Goal: Information Seeking & Learning: Learn about a topic

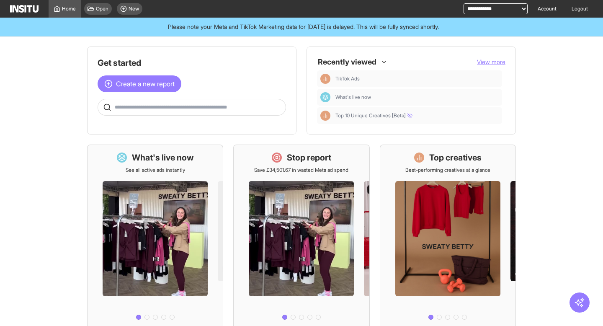
click at [487, 10] on select "**********" at bounding box center [496, 8] width 64 height 11
click at [122, 10] on icon at bounding box center [123, 8] width 7 height 7
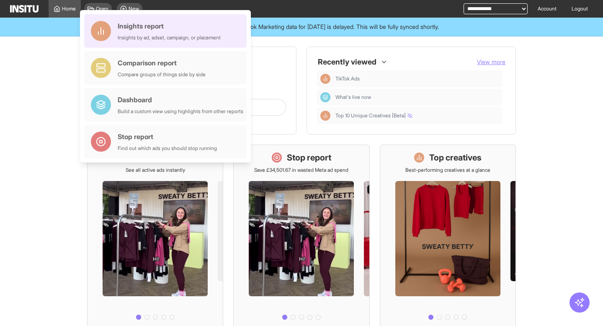
click at [147, 30] on div "Insights report" at bounding box center [169, 26] width 103 height 10
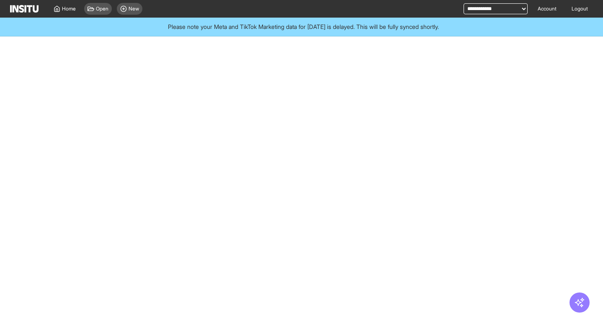
select select "**"
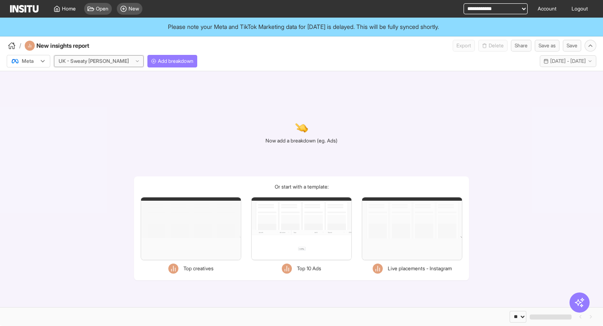
click at [98, 60] on div at bounding box center [94, 61] width 72 height 8
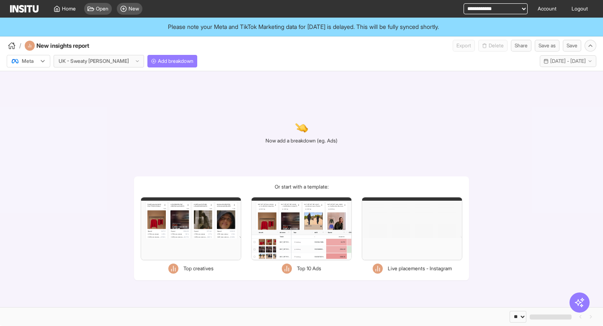
click at [172, 90] on div "Now add a breakdown (eg. Ads) Or start with a template: Filters Format Static V…" at bounding box center [301, 189] width 603 height 236
click at [158, 62] on span "Add breakdown" at bounding box center [176, 61] width 36 height 7
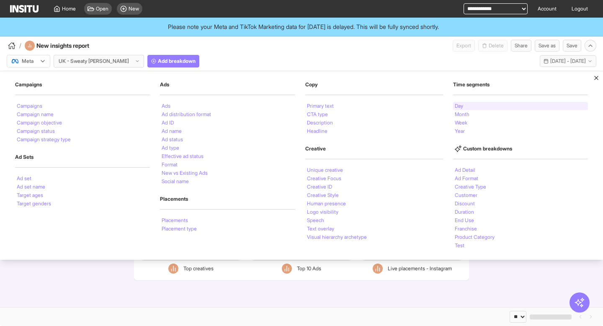
click at [467, 104] on div "Day" at bounding box center [520, 106] width 135 height 8
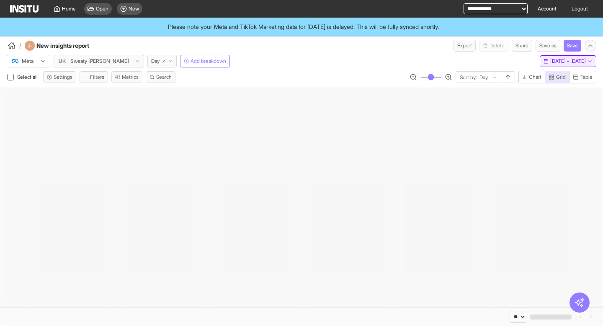
click at [540, 65] on button "Last 30 days - [DATE] - [DATE] [DATE] - [DATE]" at bounding box center [568, 61] width 57 height 12
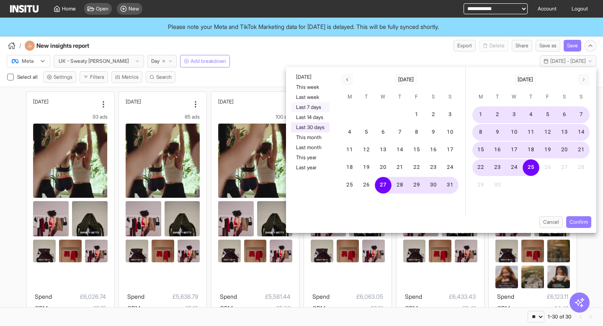
click at [318, 111] on button "Last 7 days" at bounding box center [310, 107] width 39 height 10
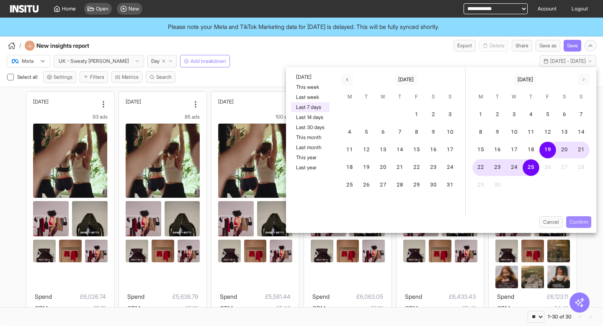
click at [582, 220] on button "Confirm" at bounding box center [578, 222] width 25 height 12
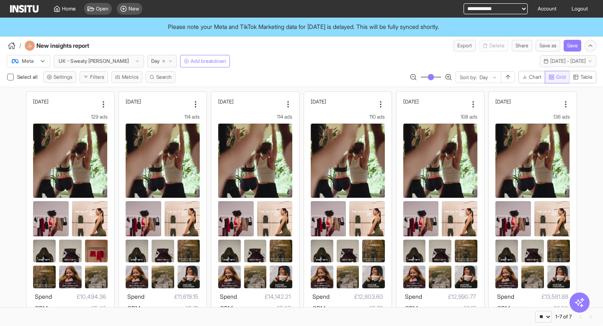
click at [550, 79] on rect "button" at bounding box center [551, 78] width 2 height 2
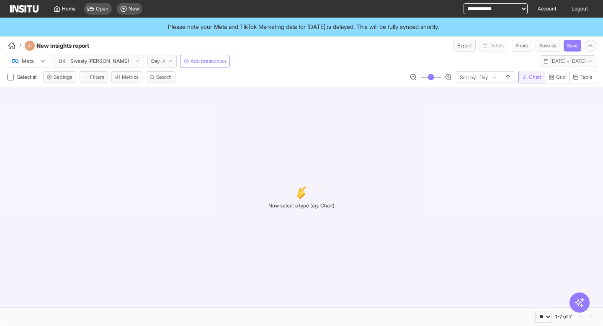
click at [535, 77] on span "Chart" at bounding box center [535, 77] width 13 height 7
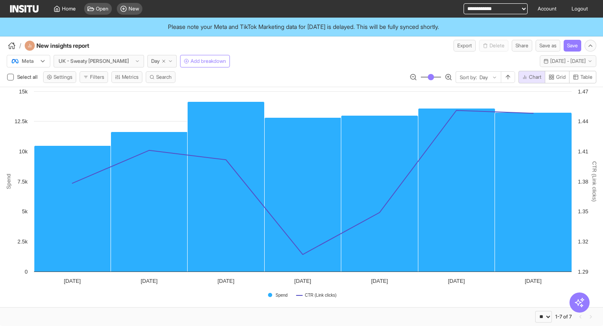
click at [481, 9] on select "**********" at bounding box center [496, 8] width 64 height 11
select select "**********"
click at [464, 3] on select "**********" at bounding box center [496, 8] width 64 height 11
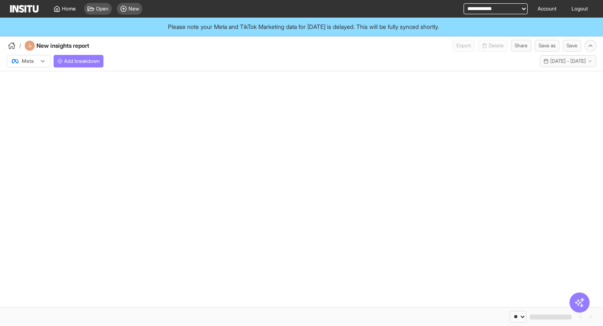
select select "**"
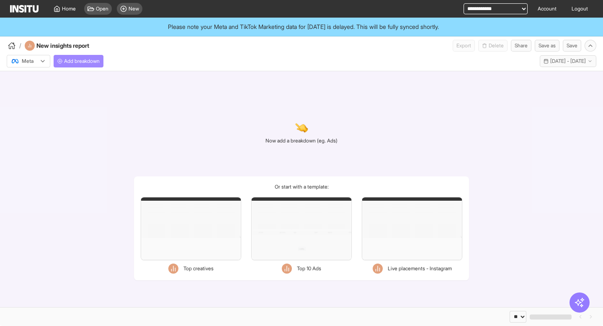
click at [94, 63] on span "Add breakdown" at bounding box center [82, 61] width 36 height 7
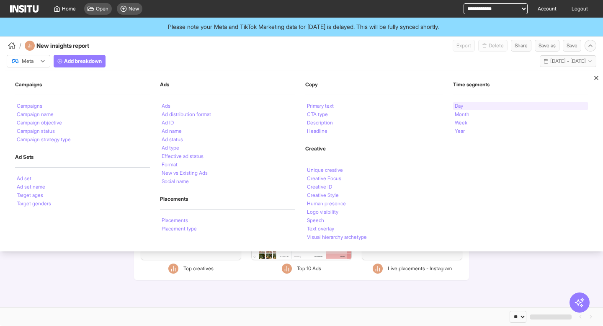
click at [463, 106] on li "Day" at bounding box center [459, 105] width 8 height 5
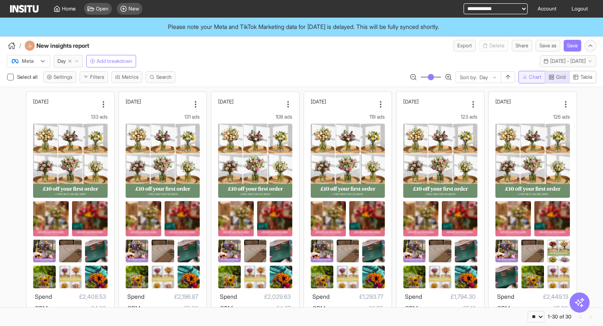
click at [534, 77] on span "Chart" at bounding box center [535, 77] width 13 height 7
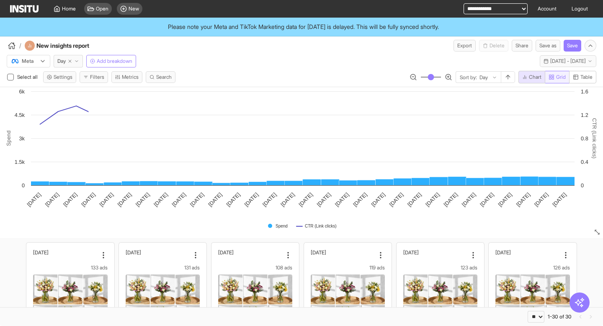
click at [559, 77] on span "Grid" at bounding box center [561, 77] width 10 height 7
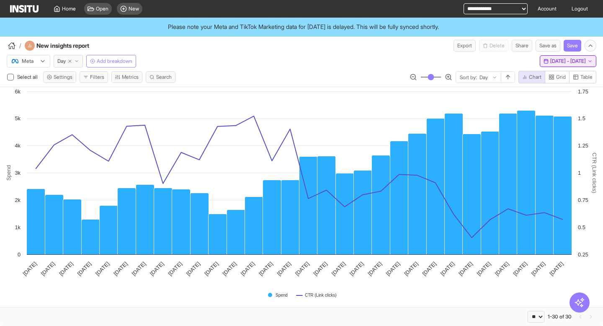
click at [550, 59] on span "[DATE] - [DATE]" at bounding box center [568, 61] width 36 height 7
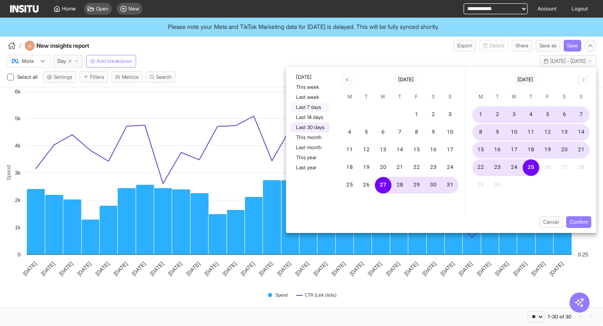
click at [328, 104] on button "Last 7 days" at bounding box center [310, 107] width 39 height 10
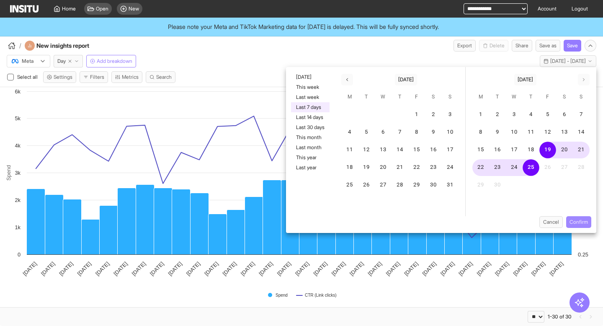
click at [573, 223] on button "Confirm" at bounding box center [578, 222] width 25 height 12
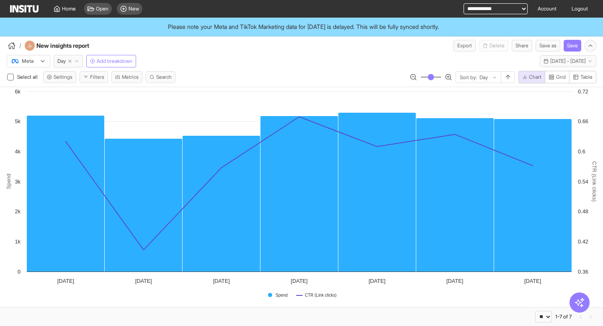
click at [470, 9] on select "**********" at bounding box center [496, 8] width 64 height 11
select select "**********"
click at [464, 3] on select "**********" at bounding box center [496, 8] width 64 height 11
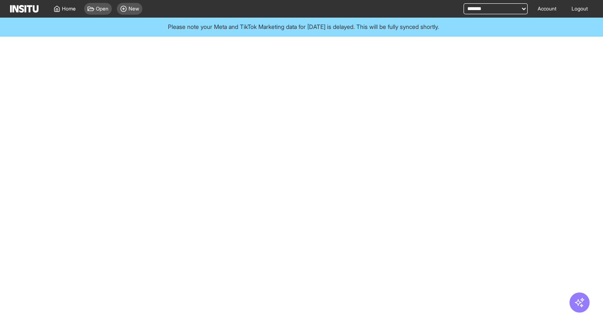
select select "**"
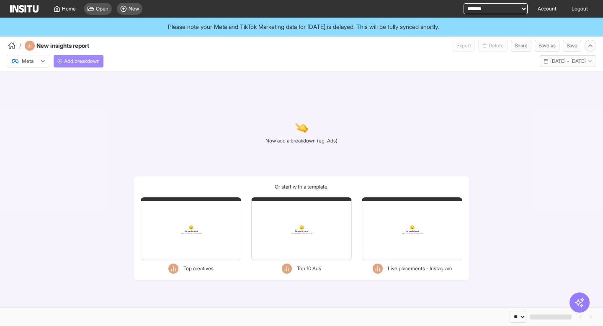
click at [59, 62] on icon "button" at bounding box center [59, 61] width 5 height 5
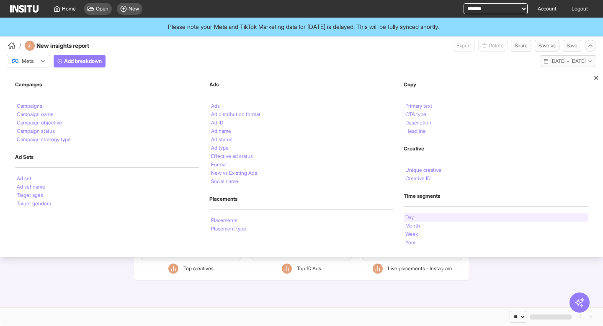
click at [423, 216] on div "Day" at bounding box center [496, 217] width 184 height 8
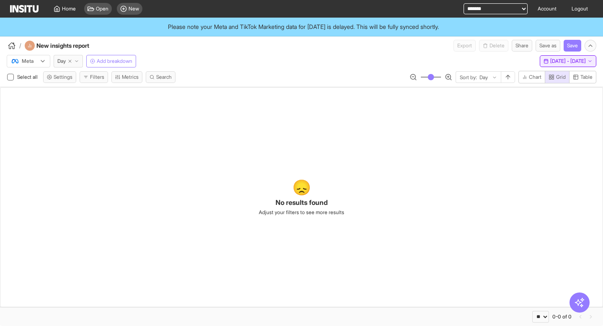
click at [540, 59] on button "Last 30 days - [DATE] - [DATE] [DATE] - [DATE]" at bounding box center [568, 61] width 57 height 12
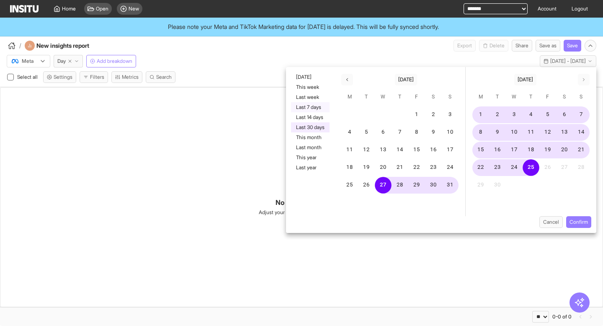
click at [320, 108] on button "Last 7 days" at bounding box center [310, 107] width 39 height 10
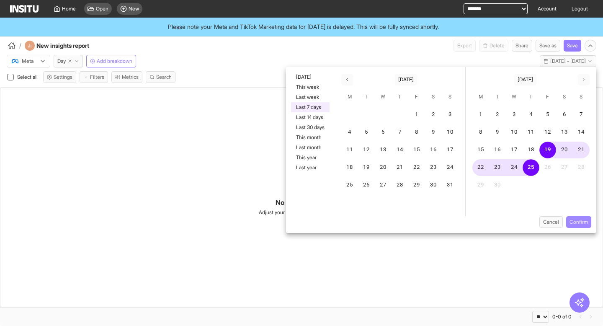
click at [570, 219] on button "Confirm" at bounding box center [578, 222] width 25 height 12
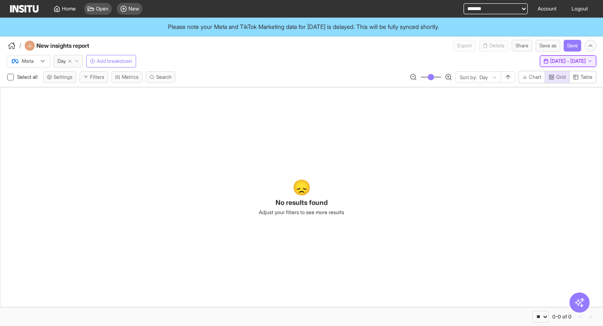
click at [550, 63] on span "[DATE] - [DATE]" at bounding box center [568, 61] width 36 height 7
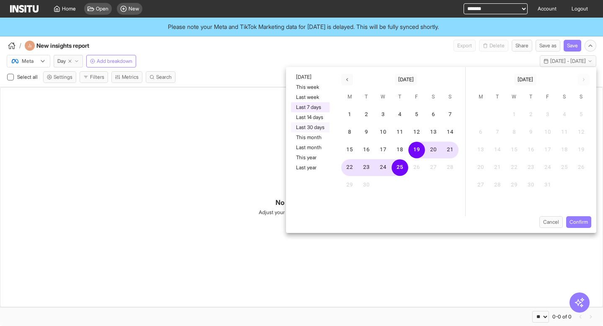
click at [307, 125] on button "Last 30 days" at bounding box center [310, 127] width 39 height 10
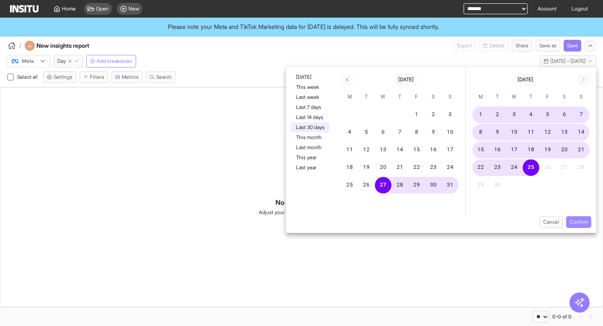
click at [574, 220] on button "Confirm" at bounding box center [578, 222] width 25 height 12
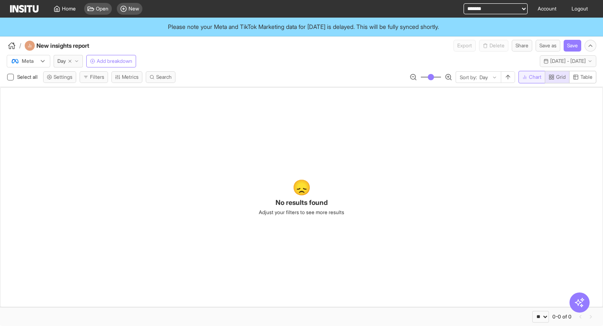
click at [530, 76] on span "Chart" at bounding box center [535, 77] width 13 height 7
click at [559, 77] on span "Grid" at bounding box center [561, 77] width 10 height 7
click at [72, 61] on icon "button" at bounding box center [69, 61] width 5 height 5
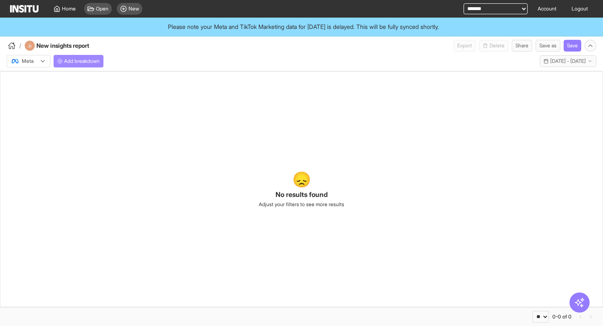
click at [75, 61] on span "Add breakdown" at bounding box center [82, 61] width 36 height 7
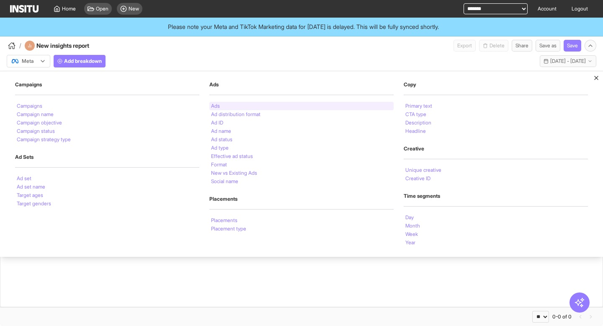
click at [219, 107] on li "Ads" at bounding box center [215, 105] width 9 height 5
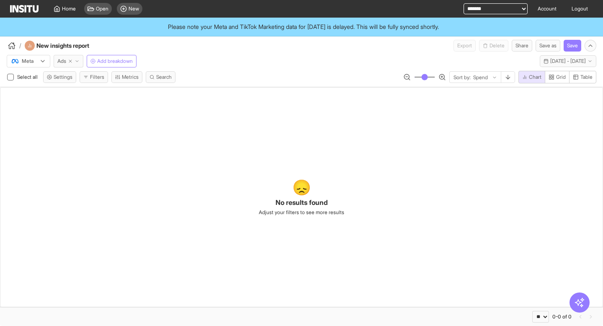
click at [77, 60] on icon "button" at bounding box center [77, 61] width 5 height 5
click at [222, 55] on div "Meta Ads Add breakdown Last 30 days - Wed 27 Aug - Thu 25 Sep, 2025 27 Aug 25 -…" at bounding box center [301, 60] width 603 height 16
click at [550, 64] on span "[DATE] - [DATE]" at bounding box center [568, 61] width 36 height 7
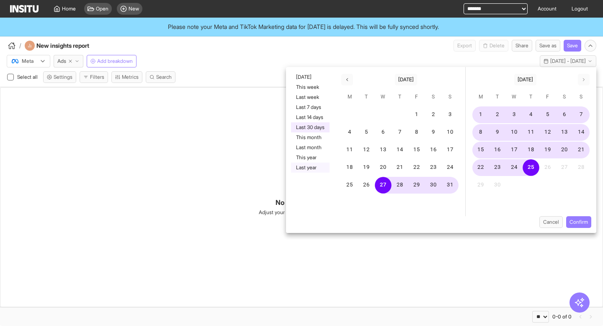
click at [305, 168] on button "Last year" at bounding box center [310, 168] width 39 height 10
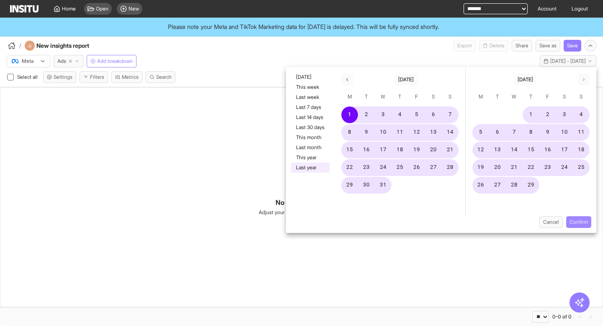
click at [582, 219] on button "Confirm" at bounding box center [578, 222] width 25 height 12
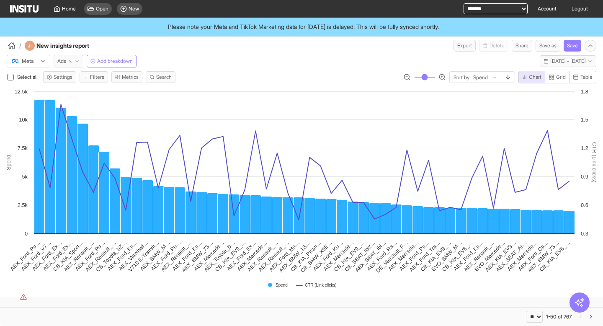
click at [78, 60] on icon "button" at bounding box center [77, 61] width 5 height 5
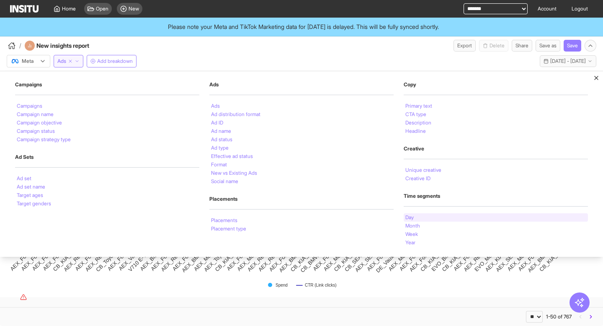
click at [410, 217] on li "Day" at bounding box center [409, 217] width 8 height 5
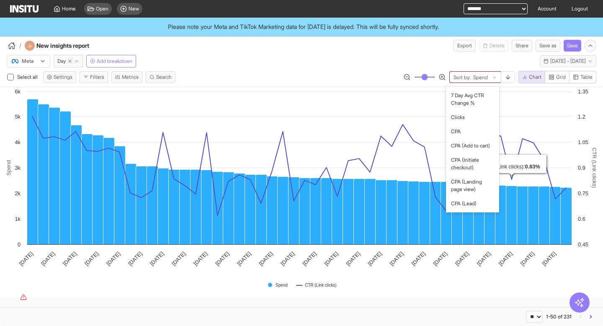
click at [479, 78] on div at bounding box center [480, 77] width 16 height 8
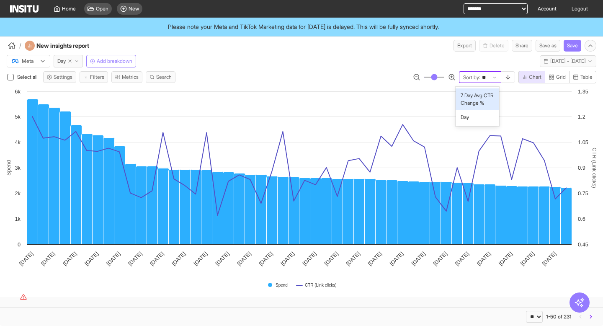
type input "***"
click at [483, 117] on span "Day" at bounding box center [476, 118] width 36 height 8
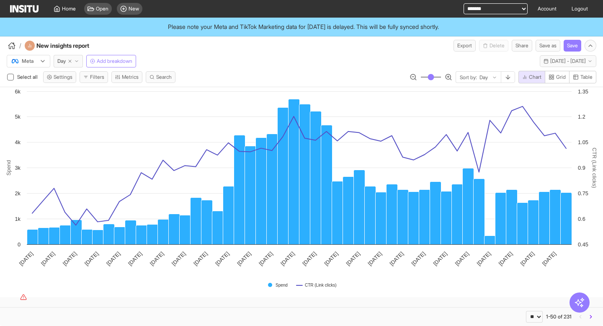
click at [560, 53] on div "Meta Day Add breakdown Last year - Mon 1 Jan - Tue 31 Dec, 2024 1 Jan 24 - 31 D…" at bounding box center [301, 60] width 603 height 16
click at [554, 60] on span "1 Jan 24 - 31 Dec 24" at bounding box center [568, 61] width 36 height 7
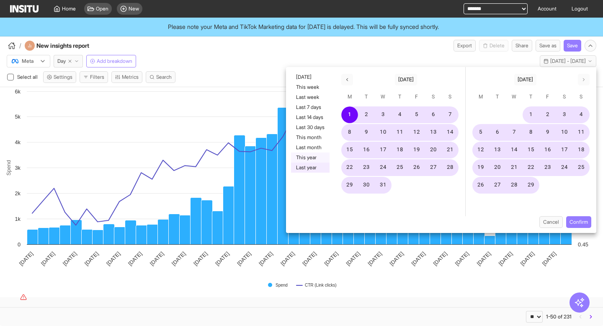
click at [315, 154] on button "This year" at bounding box center [310, 157] width 39 height 10
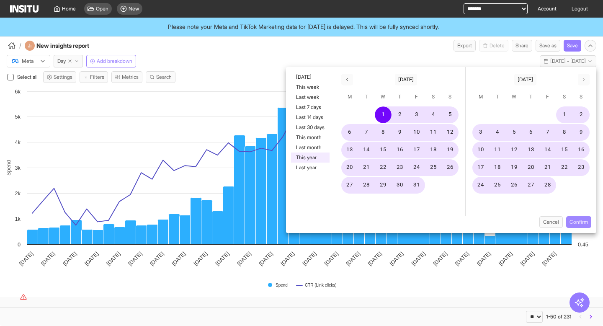
click at [573, 222] on button "Confirm" at bounding box center [578, 222] width 25 height 12
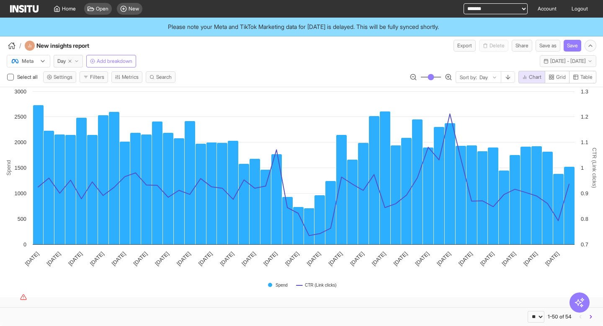
click at [468, 10] on select "**********" at bounding box center [496, 8] width 64 height 11
select select "**********"
click at [464, 3] on select "**********" at bounding box center [496, 8] width 64 height 11
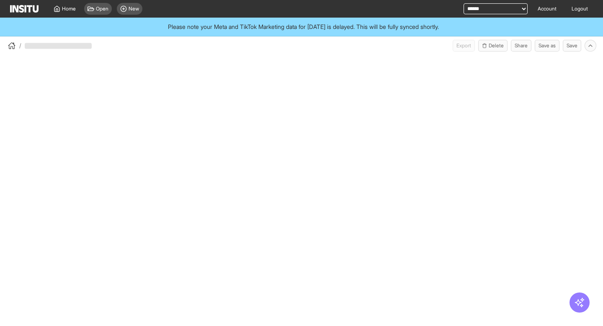
select select "**"
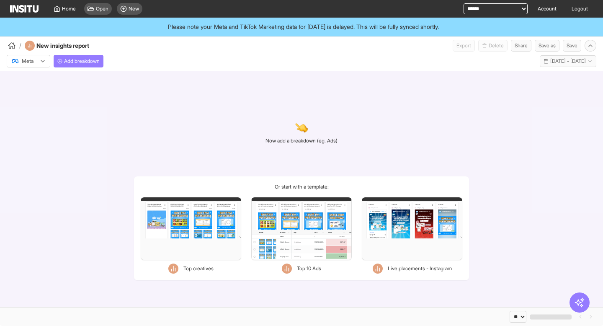
click at [213, 98] on div "Now add a breakdown (eg. Ads) Or start with a template: Filters Format Static V…" at bounding box center [301, 189] width 603 height 236
click at [91, 62] on span "Add breakdown" at bounding box center [82, 61] width 36 height 7
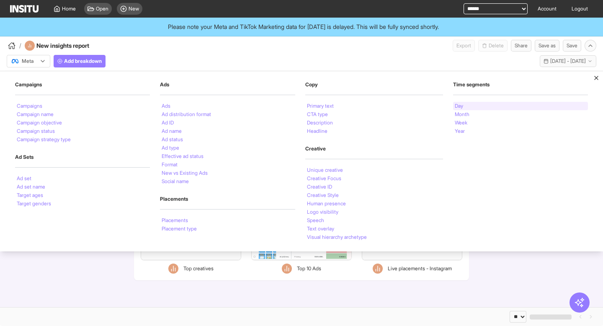
click at [457, 103] on li "Day" at bounding box center [459, 105] width 8 height 5
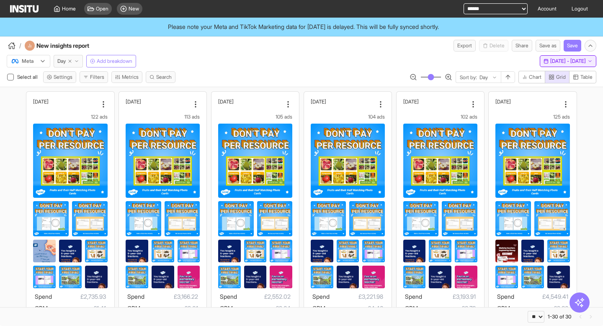
click at [550, 62] on span "[DATE] - [DATE]" at bounding box center [568, 61] width 36 height 7
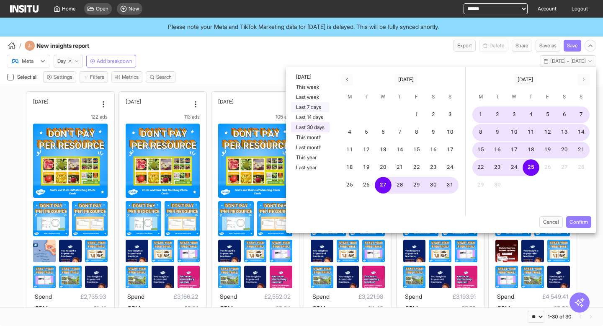
click at [310, 110] on button "Last 7 days" at bounding box center [310, 107] width 39 height 10
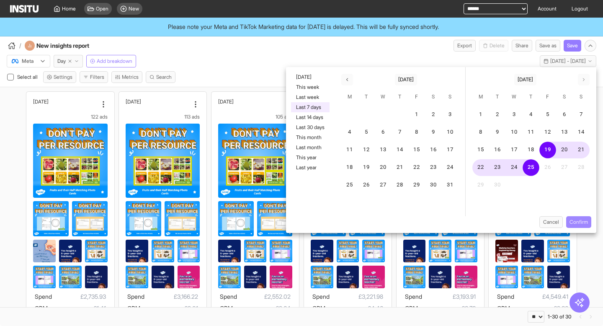
click at [577, 223] on button "Confirm" at bounding box center [578, 222] width 25 height 12
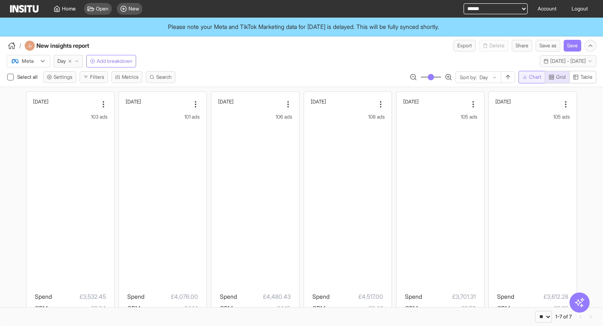
click at [532, 78] on span "Chart" at bounding box center [535, 77] width 13 height 7
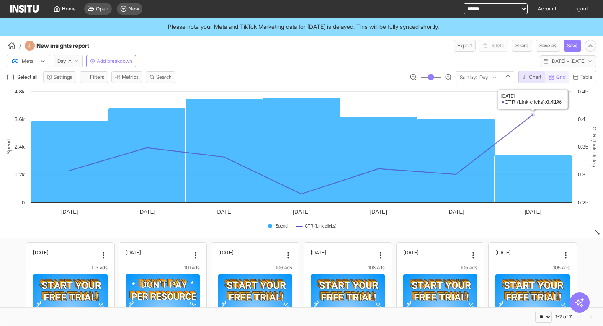
click at [556, 77] on span "Grid" at bounding box center [561, 77] width 10 height 7
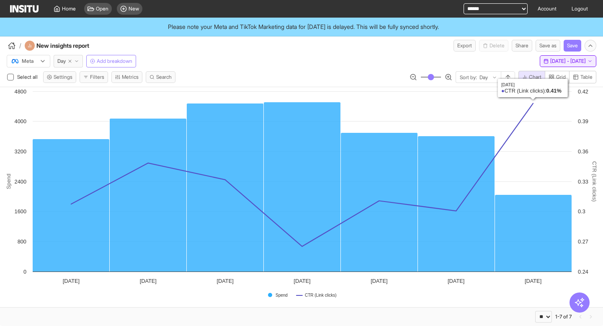
click at [550, 59] on span "19 Sep 25 - 25 Sep 25" at bounding box center [568, 61] width 36 height 7
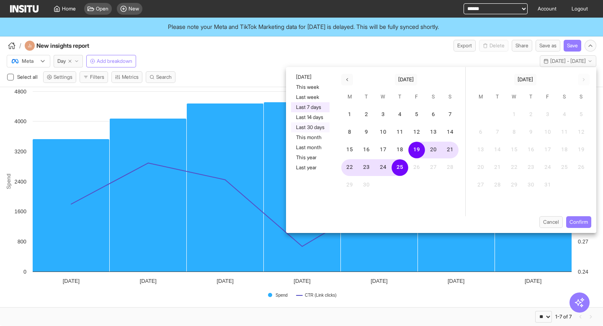
click at [317, 124] on button "Last 30 days" at bounding box center [310, 127] width 39 height 10
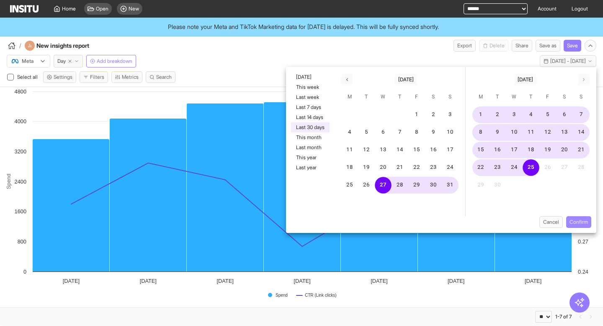
click at [586, 223] on button "Confirm" at bounding box center [578, 222] width 25 height 12
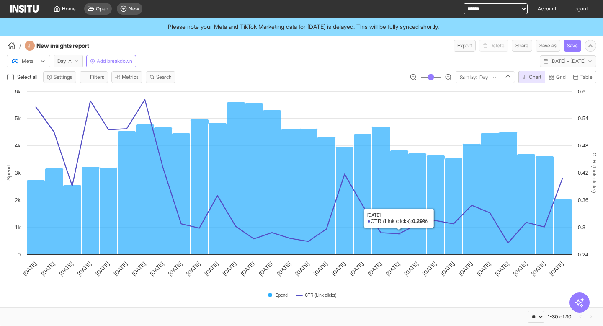
click at [482, 8] on select "**********" at bounding box center [496, 8] width 64 height 11
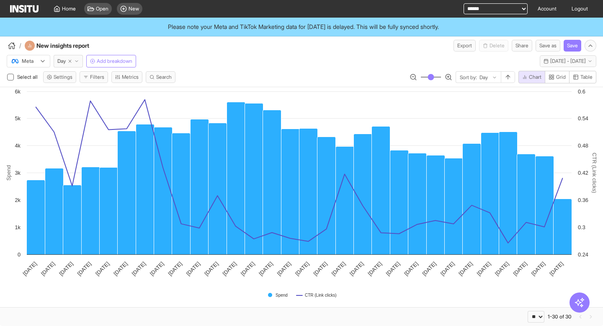
select select "**********"
click at [464, 3] on select "**********" at bounding box center [496, 8] width 64 height 11
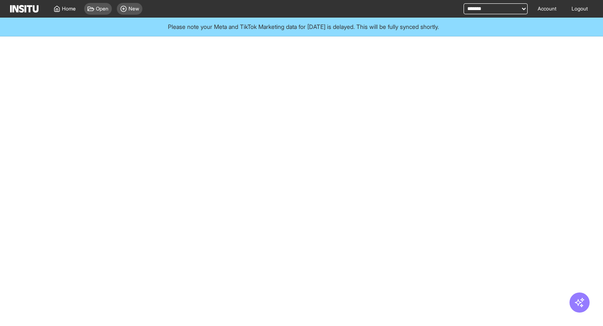
select select "**"
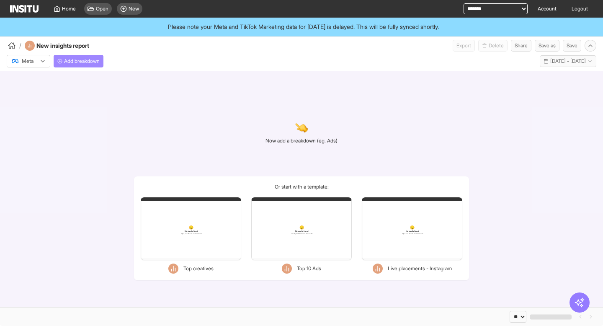
click at [91, 63] on span "Add breakdown" at bounding box center [82, 61] width 36 height 7
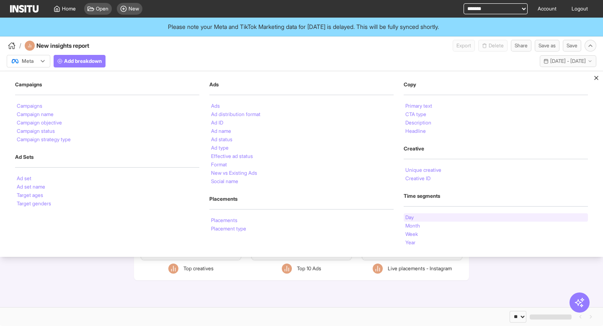
click at [425, 217] on div "Day" at bounding box center [496, 217] width 184 height 8
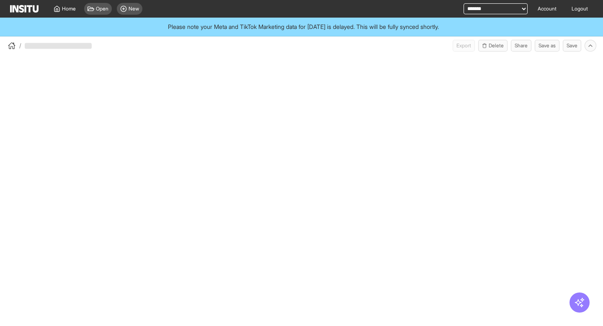
select select "**"
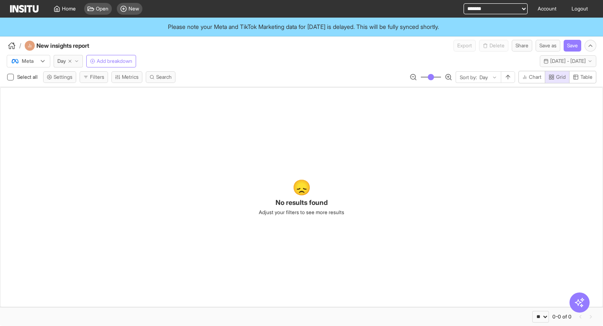
click at [200, 139] on div "😞 No results found Adjust your filters to see more results" at bounding box center [301, 197] width 603 height 220
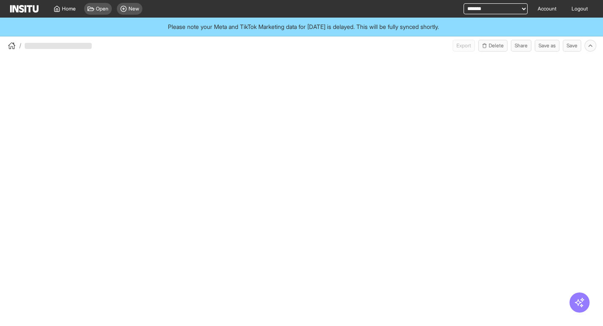
select select "**"
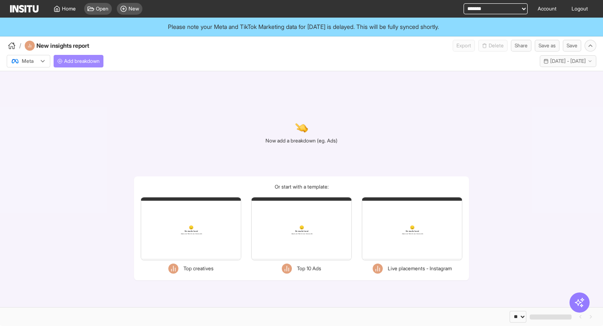
click at [87, 60] on span "Add breakdown" at bounding box center [82, 61] width 36 height 7
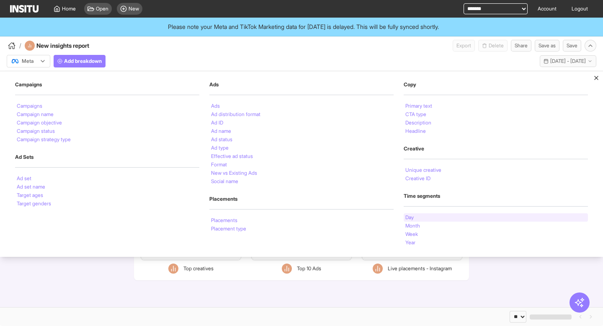
click at [423, 215] on div "Day" at bounding box center [496, 217] width 184 height 8
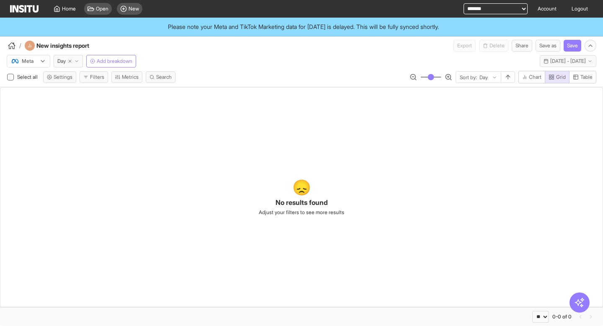
click at [359, 145] on div "😞 No results found Adjust your filters to see more results" at bounding box center [301, 197] width 603 height 220
click at [253, 70] on div "Meta Day Add breakdown Last 30 days - Wed 27 Aug - Thu 25 Sep, 2025 27 Aug 25 -…" at bounding box center [301, 69] width 603 height 35
click at [550, 62] on span "[DATE] - [DATE]" at bounding box center [568, 61] width 36 height 7
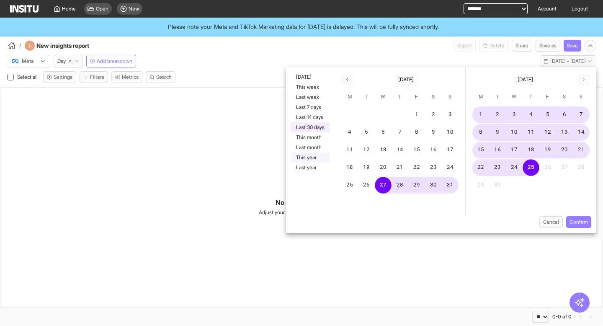
click at [311, 158] on button "This year" at bounding box center [310, 157] width 39 height 10
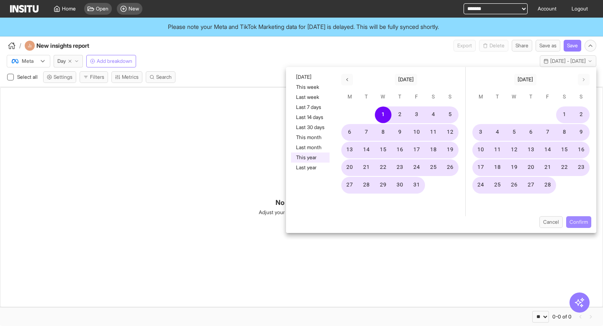
click at [580, 220] on button "Confirm" at bounding box center [578, 222] width 25 height 12
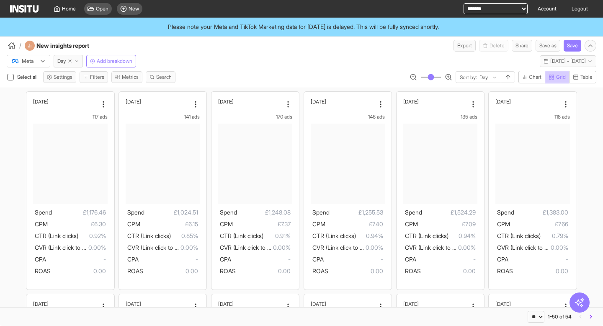
click at [552, 80] on button "Grid" at bounding box center [557, 77] width 25 height 13
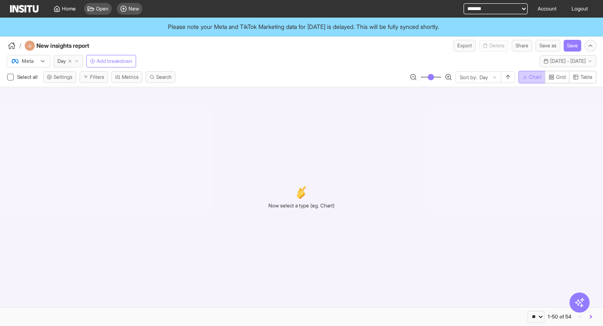
click at [531, 80] on button "Chart" at bounding box center [532, 77] width 27 height 13
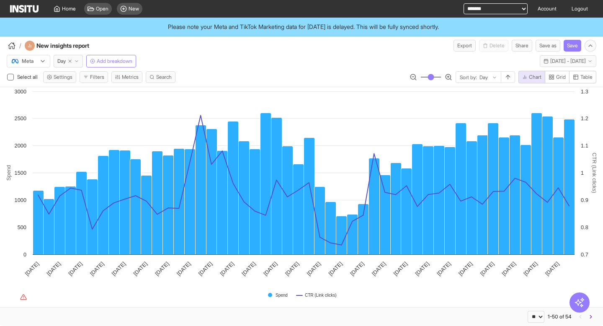
type button "chart"
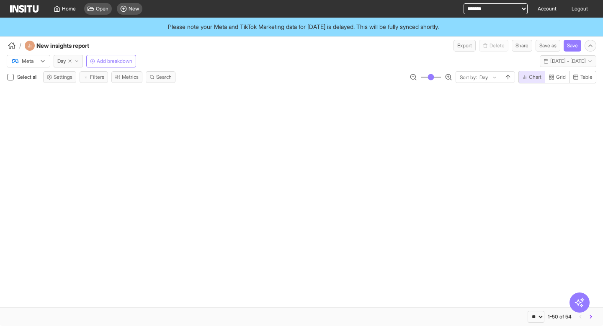
select select "**"
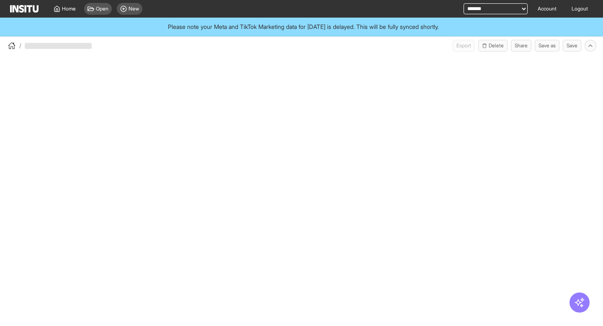
select select "**"
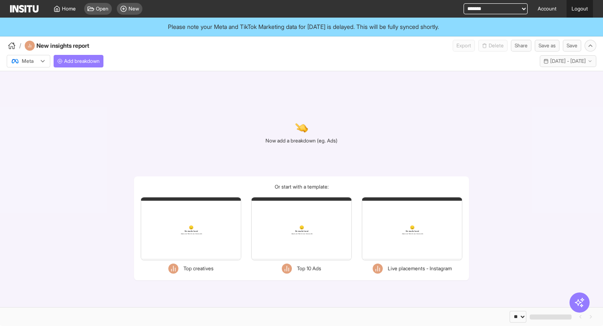
click at [576, 13] on link "Logout" at bounding box center [580, 9] width 26 height 18
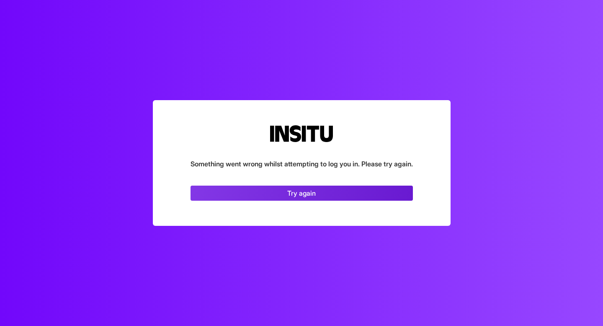
click at [320, 191] on link "Try again" at bounding box center [302, 193] width 222 height 15
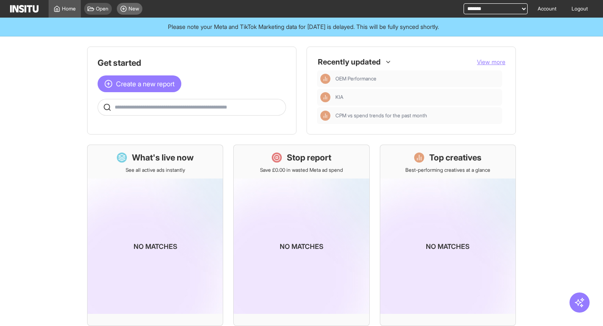
click at [134, 7] on span "New" at bounding box center [134, 8] width 10 height 7
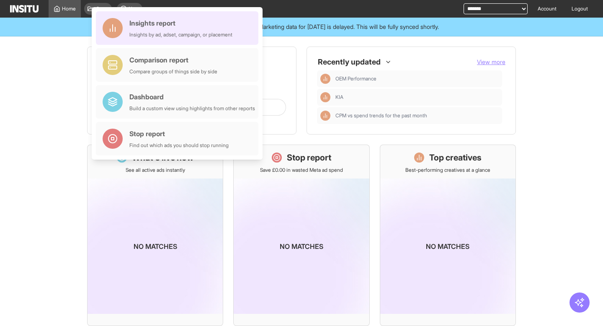
click at [163, 22] on div "Insights report" at bounding box center [180, 23] width 103 height 10
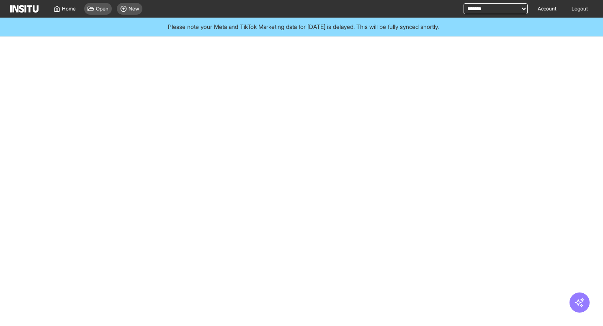
select select "**"
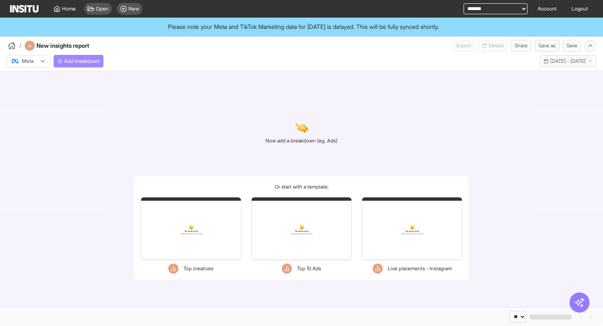
click at [92, 62] on span "Add breakdown" at bounding box center [82, 61] width 36 height 7
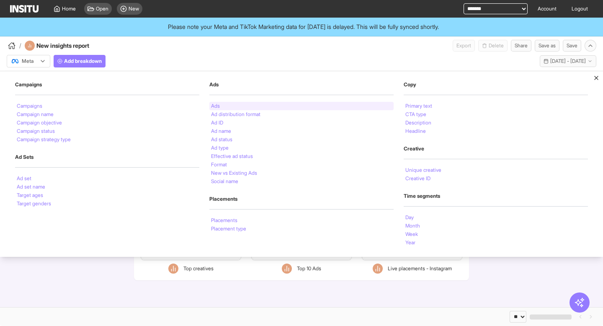
click at [224, 103] on div "Ads" at bounding box center [301, 106] width 184 height 8
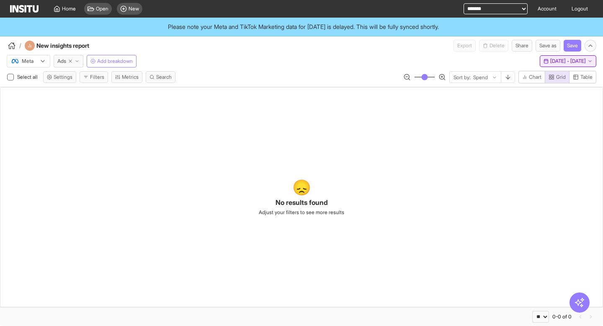
click at [550, 58] on span "[DATE] - [DATE]" at bounding box center [568, 61] width 36 height 7
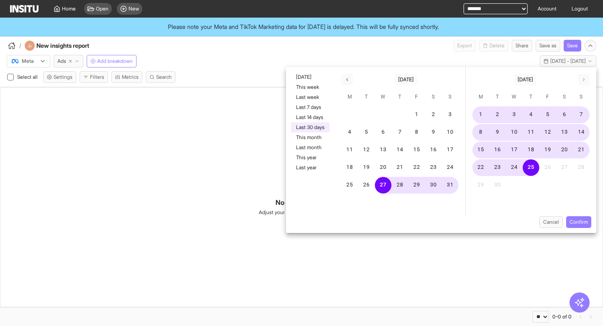
click at [344, 49] on div "/ New insights report Export Delete Share Save as Save" at bounding box center [301, 43] width 603 height 15
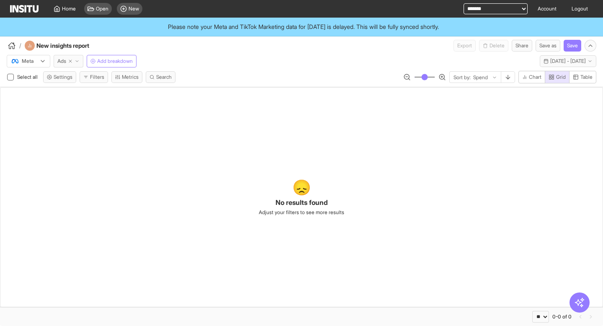
click at [74, 61] on button "Ads" at bounding box center [69, 61] width 30 height 13
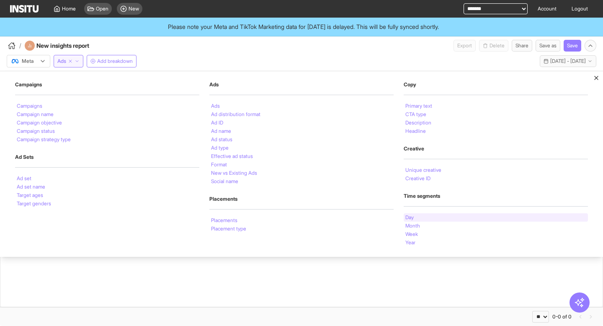
click at [426, 217] on div "Day" at bounding box center [496, 217] width 184 height 8
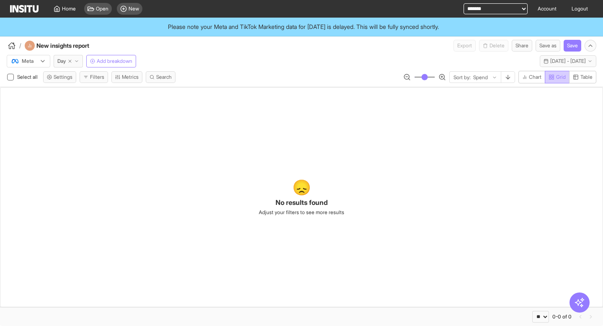
click at [554, 77] on span "Grid" at bounding box center [557, 77] width 17 height 7
click at [535, 77] on span "Chart" at bounding box center [535, 77] width 13 height 7
click at [560, 59] on span "[DATE] - [DATE]" at bounding box center [568, 61] width 36 height 7
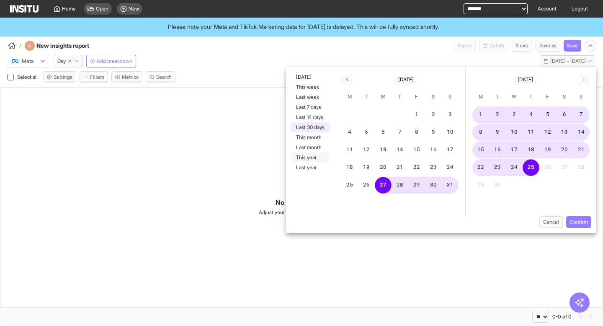
click at [328, 156] on button "This year" at bounding box center [310, 157] width 39 height 10
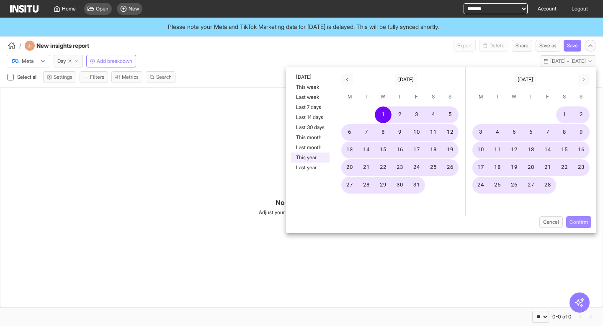
click at [578, 221] on button "Confirm" at bounding box center [578, 222] width 25 height 12
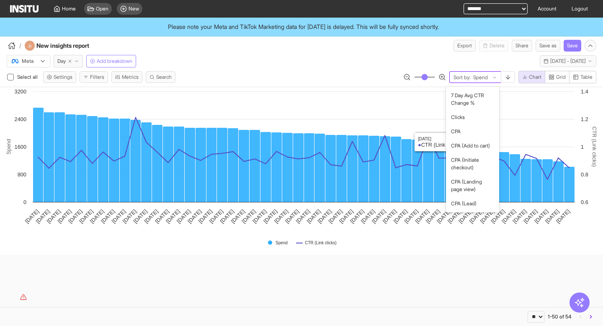
click at [472, 79] on input "text" at bounding box center [472, 77] width 1 height 7
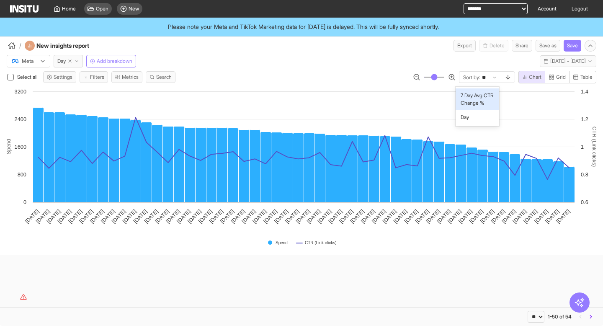
type input "***"
click at [472, 116] on span "Day" at bounding box center [476, 118] width 36 height 8
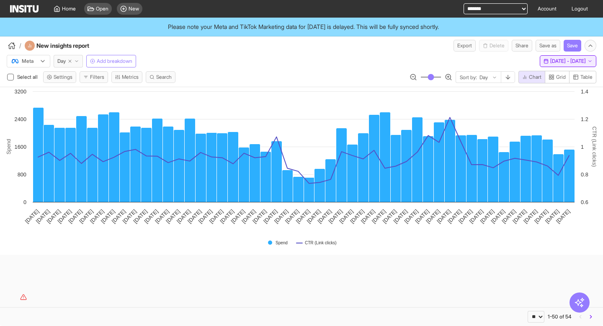
click at [562, 63] on span "[DATE] - [DATE]" at bounding box center [568, 61] width 36 height 7
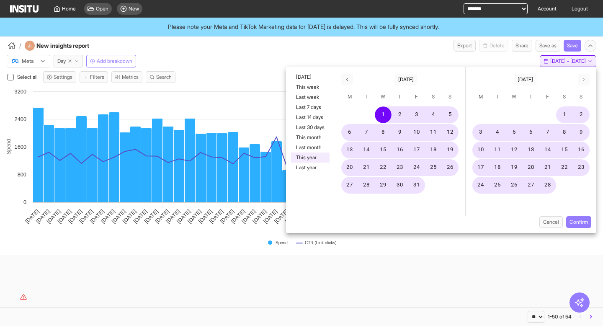
click at [563, 63] on span "[DATE] - [DATE]" at bounding box center [568, 61] width 36 height 7
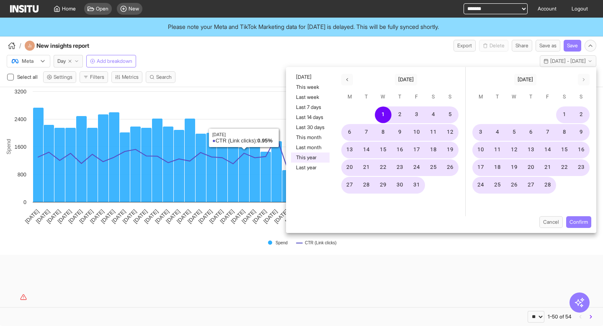
click at [288, 43] on div "/ New insights report Export Delete Share Save as Save" at bounding box center [301, 43] width 603 height 15
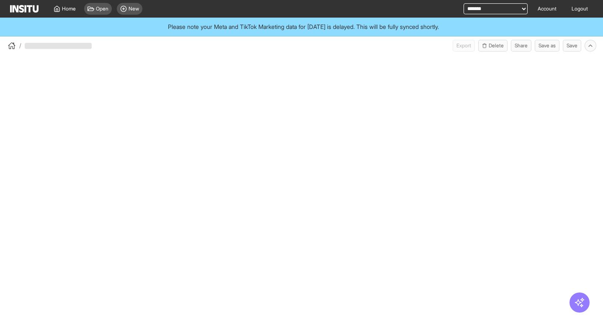
select select "**"
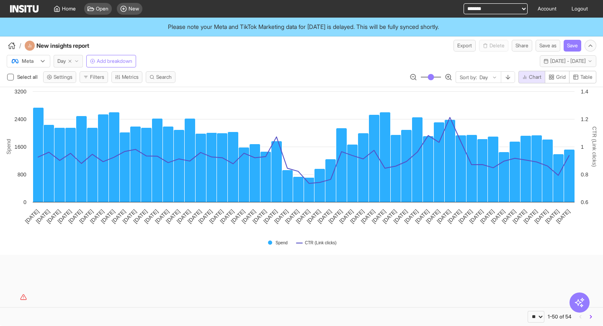
click at [71, 62] on line "button" at bounding box center [70, 61] width 3 height 3
select select "**"
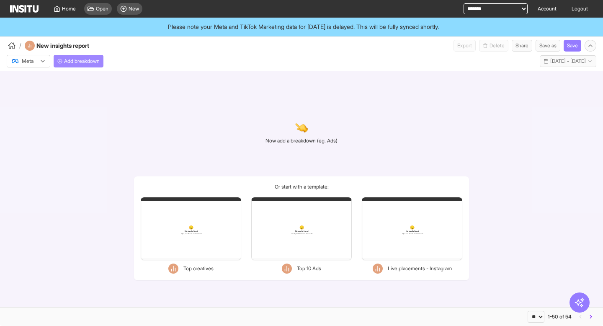
click at [81, 61] on span "Add breakdown" at bounding box center [82, 61] width 36 height 7
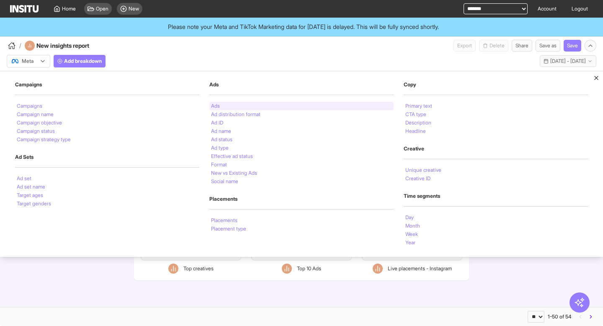
click at [223, 109] on div "Ads" at bounding box center [301, 106] width 184 height 8
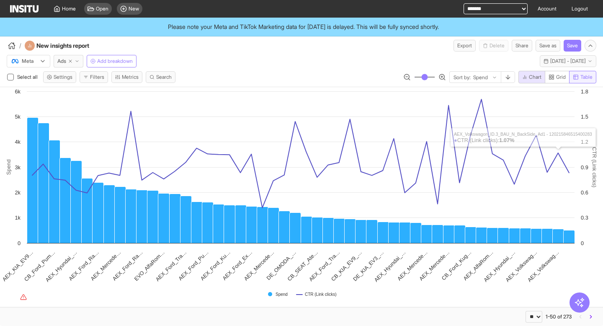
drag, startPoint x: 578, startPoint y: 79, endPoint x: 571, endPoint y: 79, distance: 6.3
click at [578, 79] on icon "button" at bounding box center [576, 77] width 6 height 6
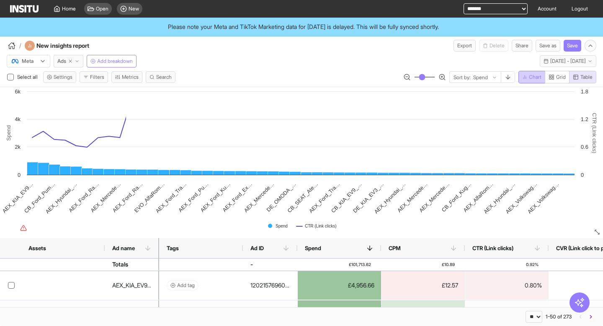
click at [534, 75] on span "Chart" at bounding box center [535, 77] width 13 height 7
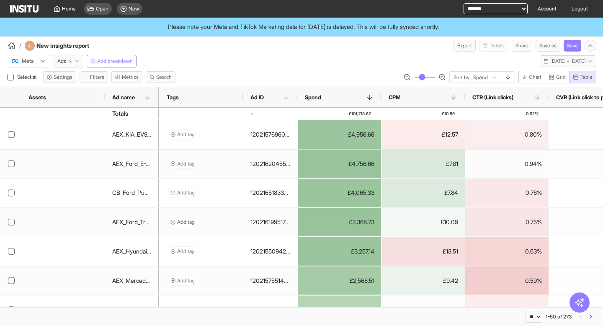
click at [496, 7] on select "**********" at bounding box center [496, 8] width 64 height 11
select select "**********"
click at [464, 3] on select "**********" at bounding box center [496, 8] width 64 height 11
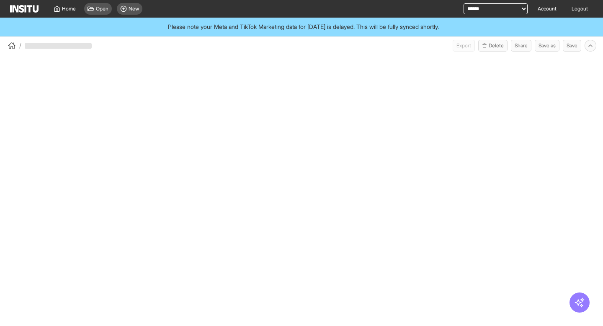
select select "**"
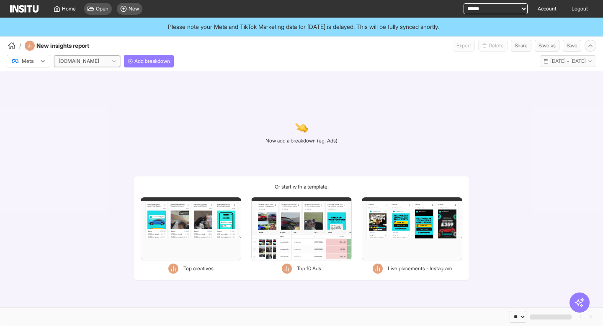
click at [116, 58] on div at bounding box center [113, 61] width 5 height 11
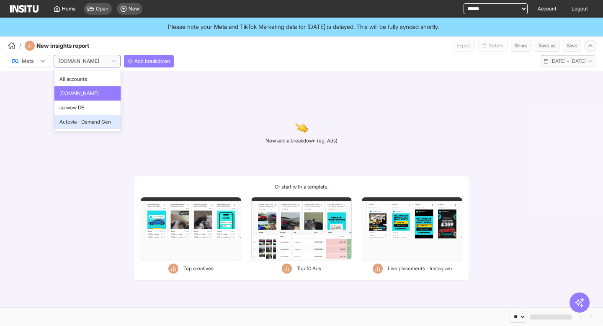
click at [98, 121] on span "Autovia - Demand Gen" at bounding box center [85, 122] width 52 height 8
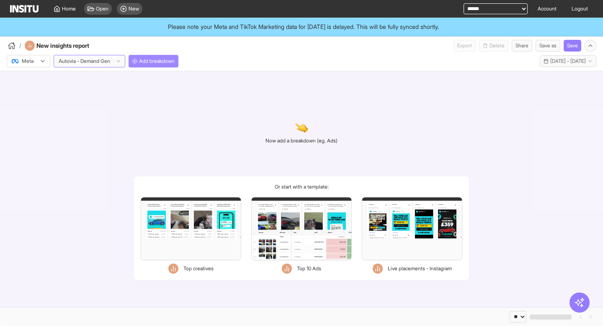
click at [156, 57] on button "Add breakdown" at bounding box center [154, 61] width 50 height 13
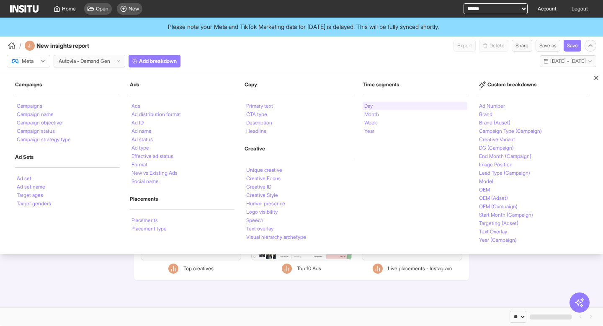
click at [376, 103] on div "Day" at bounding box center [415, 106] width 105 height 8
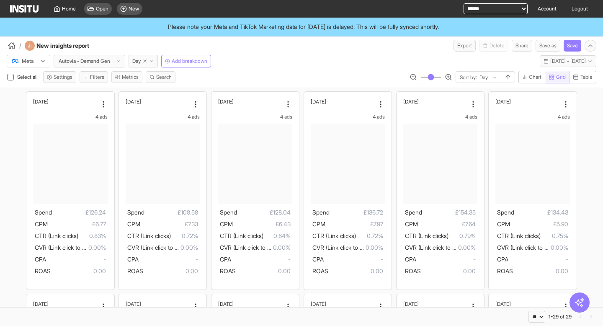
click at [551, 80] on icon "button" at bounding box center [552, 77] width 6 height 6
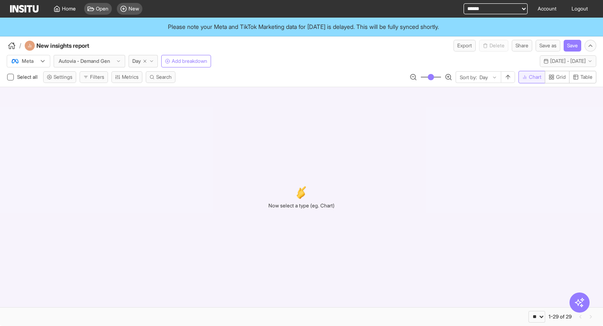
click at [531, 79] on span "Chart" at bounding box center [535, 77] width 13 height 7
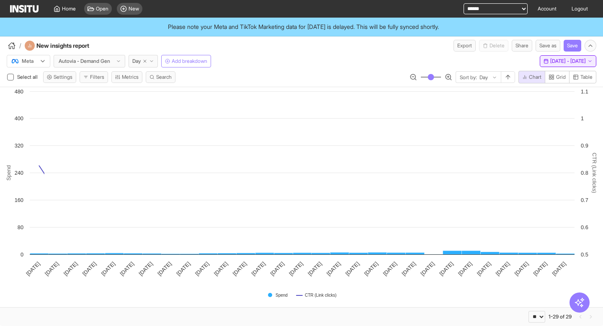
click at [541, 65] on button "Last 30 days - [DATE] - [DATE] [DATE] - [DATE]" at bounding box center [568, 61] width 57 height 12
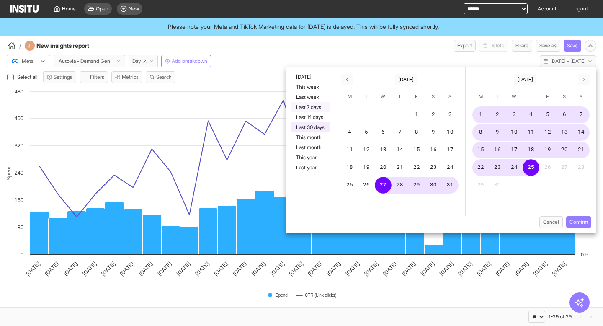
click at [300, 108] on button "Last 7 days" at bounding box center [310, 107] width 39 height 10
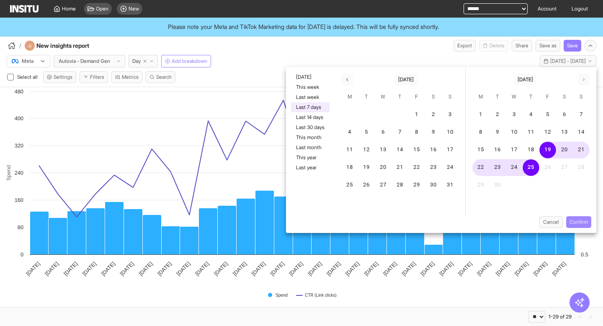
click at [571, 220] on button "Confirm" at bounding box center [578, 222] width 25 height 12
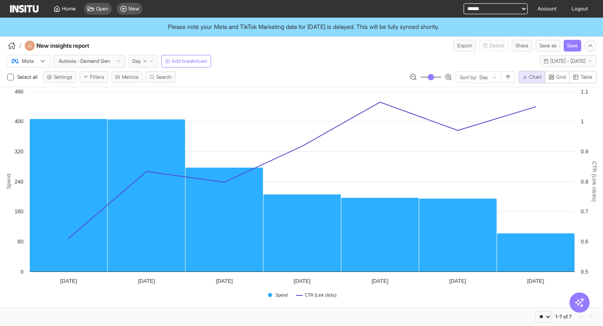
click at [154, 61] on icon "button" at bounding box center [151, 61] width 5 height 5
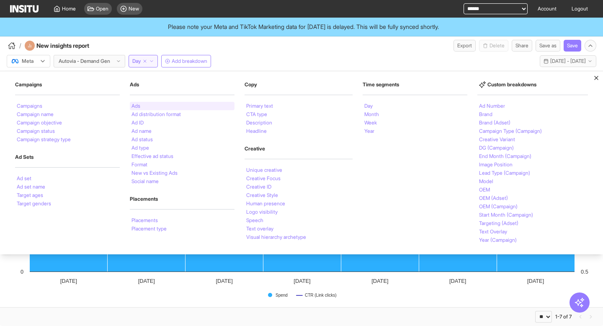
click at [139, 104] on li "Ads" at bounding box center [136, 105] width 9 height 5
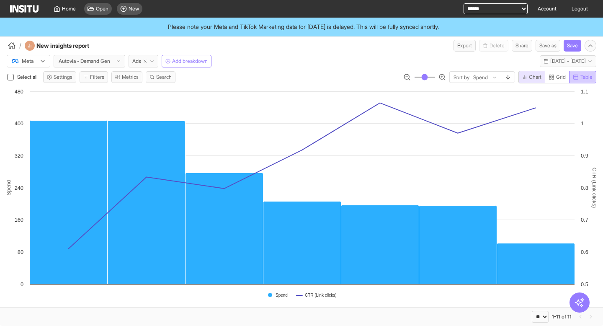
click at [581, 72] on button "Table" at bounding box center [582, 77] width 27 height 13
click at [527, 75] on span "Chart" at bounding box center [531, 77] width 19 height 7
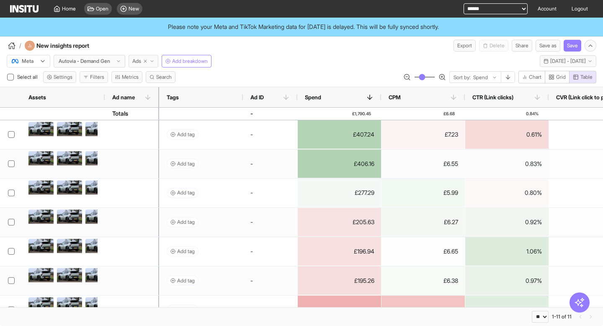
click at [153, 61] on polyline "button" at bounding box center [152, 61] width 3 height 1
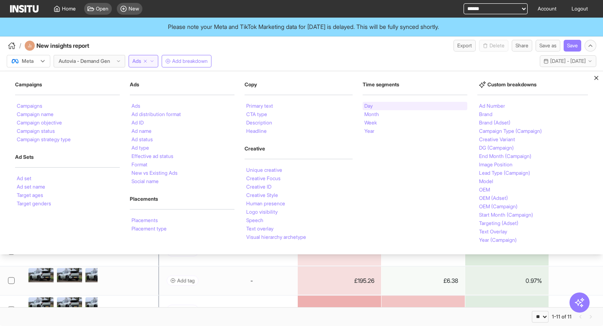
click at [381, 105] on div "Day" at bounding box center [415, 106] width 105 height 8
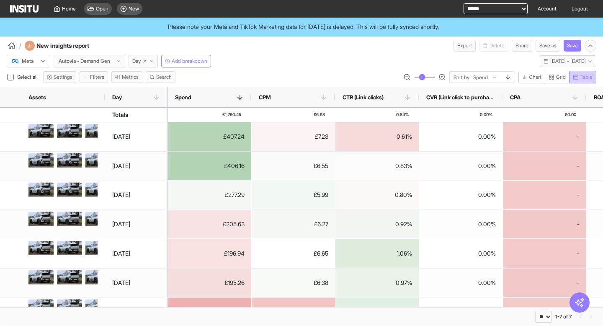
click at [581, 78] on span "Table" at bounding box center [587, 77] width 12 height 7
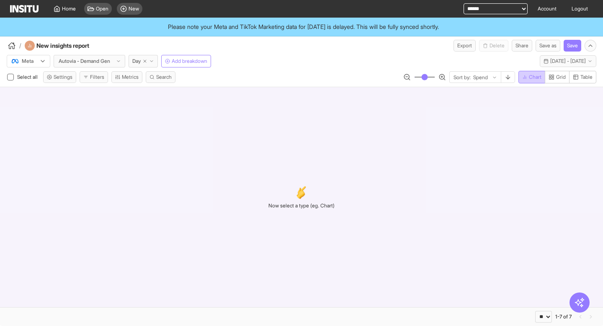
click at [534, 78] on span "Chart" at bounding box center [535, 77] width 13 height 7
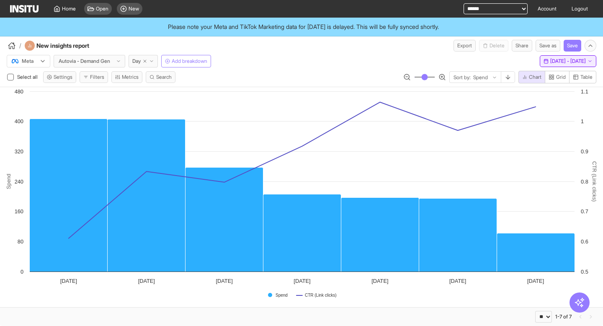
click at [561, 62] on span "[DATE] - [DATE]" at bounding box center [568, 61] width 36 height 7
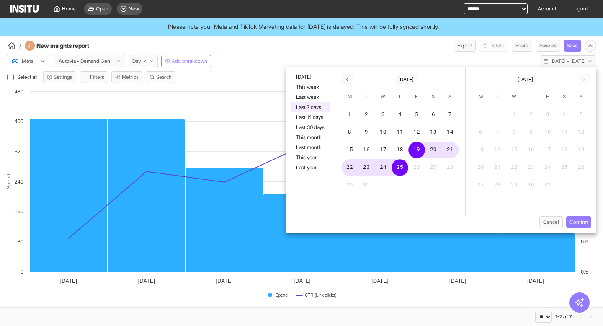
click at [338, 46] on div "/ New insights report Export Delete Share Save as Save" at bounding box center [301, 43] width 603 height 15
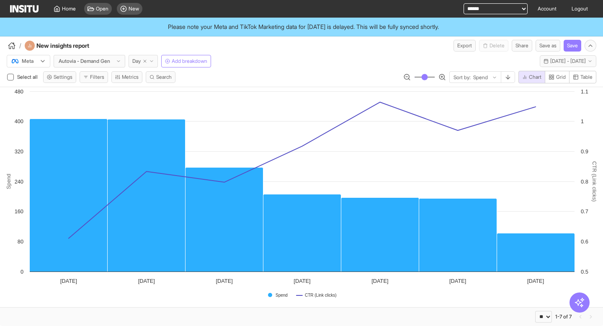
click at [154, 61] on icon "button" at bounding box center [151, 61] width 5 height 5
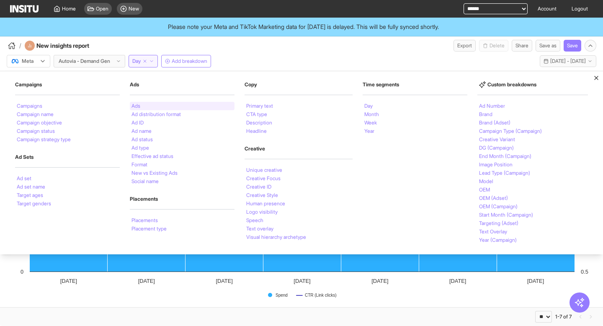
click at [148, 105] on div "Ads" at bounding box center [182, 106] width 105 height 8
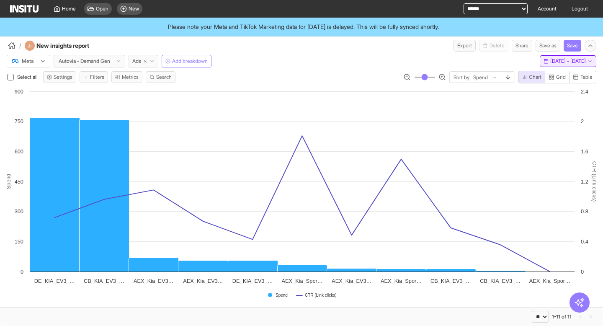
click at [550, 60] on span "[DATE] - [DATE]" at bounding box center [568, 61] width 36 height 7
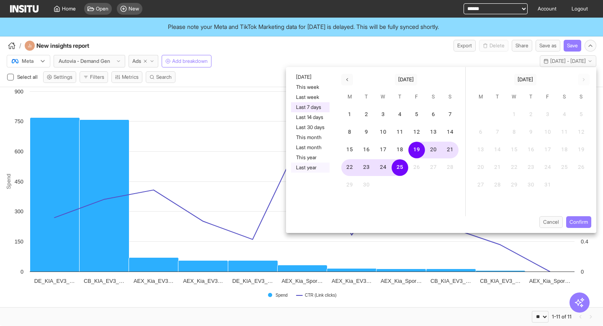
click at [309, 166] on button "Last year" at bounding box center [310, 168] width 39 height 10
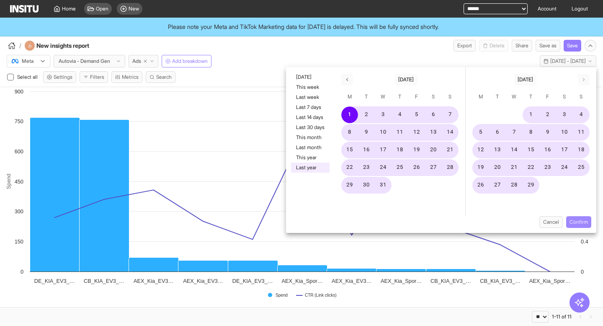
click at [583, 222] on button "Confirm" at bounding box center [578, 222] width 25 height 12
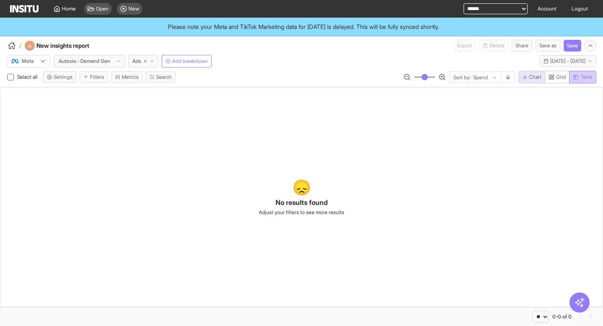
click at [578, 72] on button "Table" at bounding box center [582, 77] width 27 height 13
click at [533, 76] on span "Chart" at bounding box center [535, 77] width 13 height 7
click at [555, 62] on span "[DATE] - [DATE]" at bounding box center [568, 61] width 36 height 7
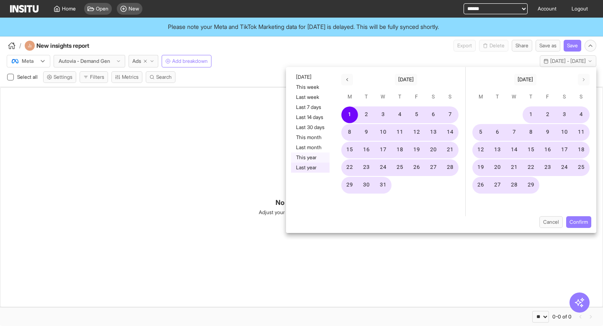
click at [322, 156] on button "This year" at bounding box center [310, 157] width 39 height 10
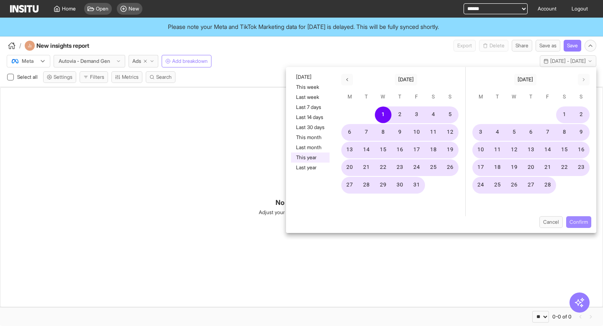
click at [573, 221] on button "Confirm" at bounding box center [578, 222] width 25 height 12
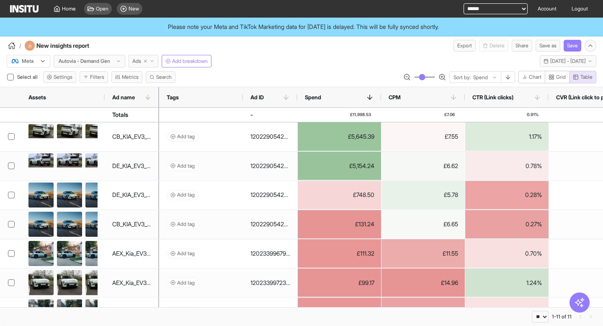
click at [154, 60] on icon "button" at bounding box center [152, 61] width 5 height 5
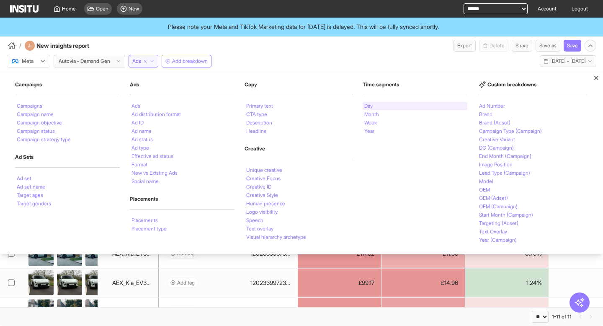
click at [384, 106] on div "Day" at bounding box center [415, 106] width 105 height 8
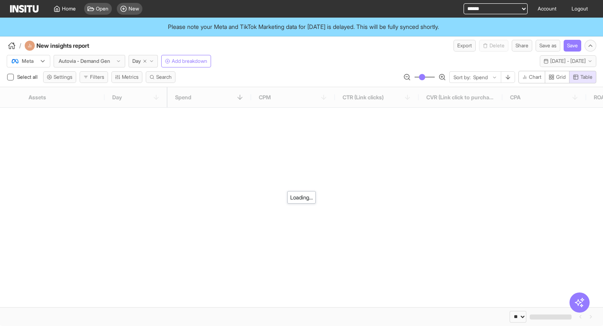
click at [576, 81] on button "Table" at bounding box center [582, 77] width 27 height 13
click at [565, 57] on button "This year - [DATE] - [DATE] [DATE] - [DATE]" at bounding box center [568, 61] width 57 height 12
click at [557, 57] on button "This year - [DATE] - [DATE] [DATE] - [DATE]" at bounding box center [568, 61] width 57 height 12
click at [553, 59] on span "[DATE] - [DATE]" at bounding box center [568, 61] width 36 height 7
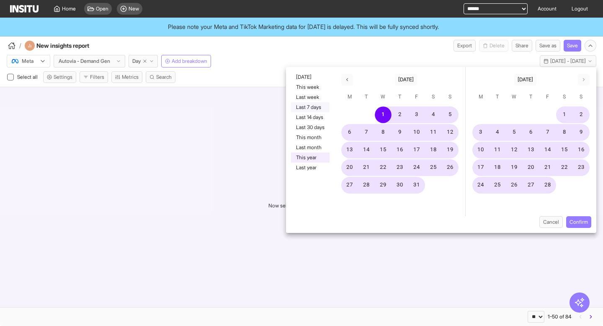
click at [314, 105] on button "Last 7 days" at bounding box center [310, 107] width 39 height 10
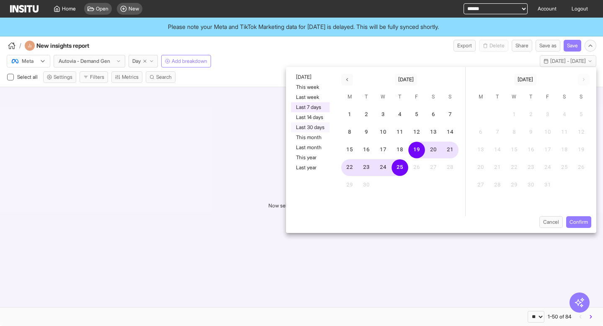
click at [316, 126] on button "Last 30 days" at bounding box center [310, 127] width 39 height 10
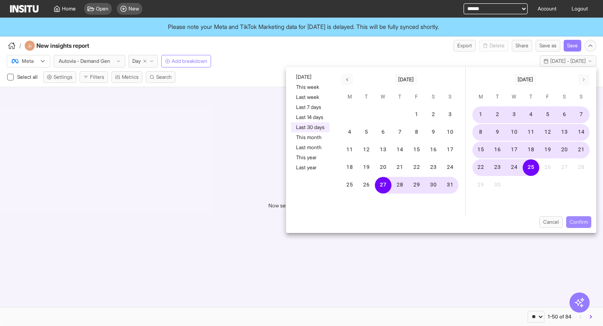
click at [576, 224] on button "Confirm" at bounding box center [578, 222] width 25 height 12
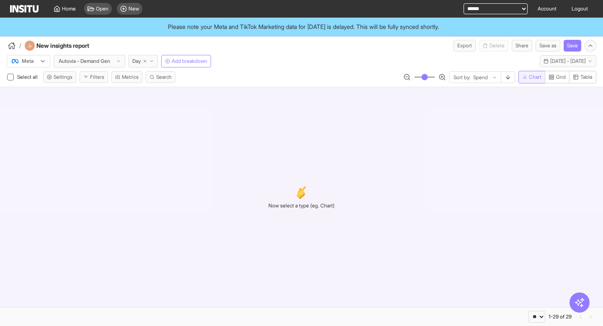
click at [534, 75] on span "Chart" at bounding box center [535, 77] width 13 height 7
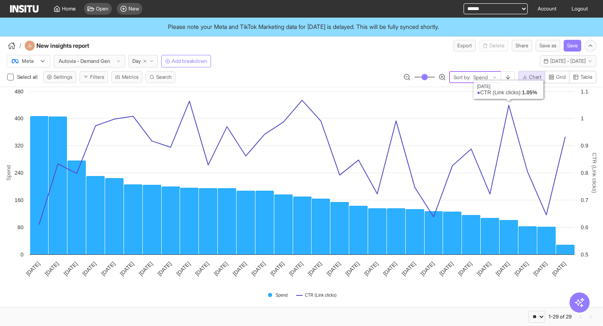
click at [472, 77] on input "text" at bounding box center [472, 77] width 1 height 7
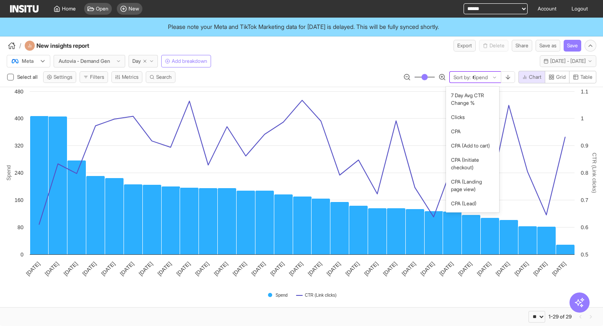
type input "***"
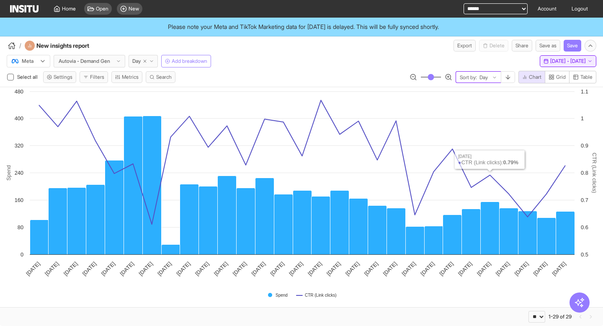
click at [550, 62] on span "[DATE] - [DATE]" at bounding box center [568, 61] width 36 height 7
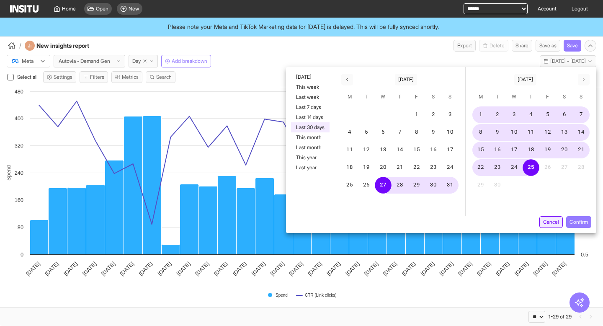
click at [550, 224] on button "Cancel" at bounding box center [551, 222] width 23 height 12
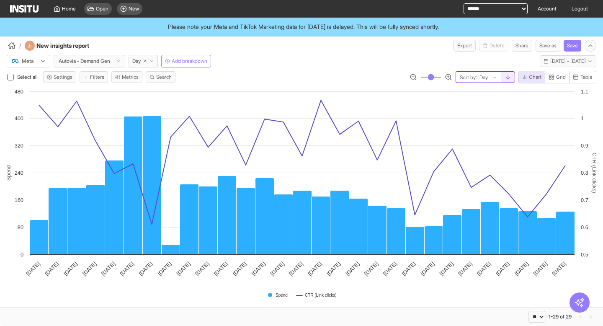
click at [508, 79] on icon "button" at bounding box center [508, 77] width 7 height 7
